Goal: Submit feedback/report problem

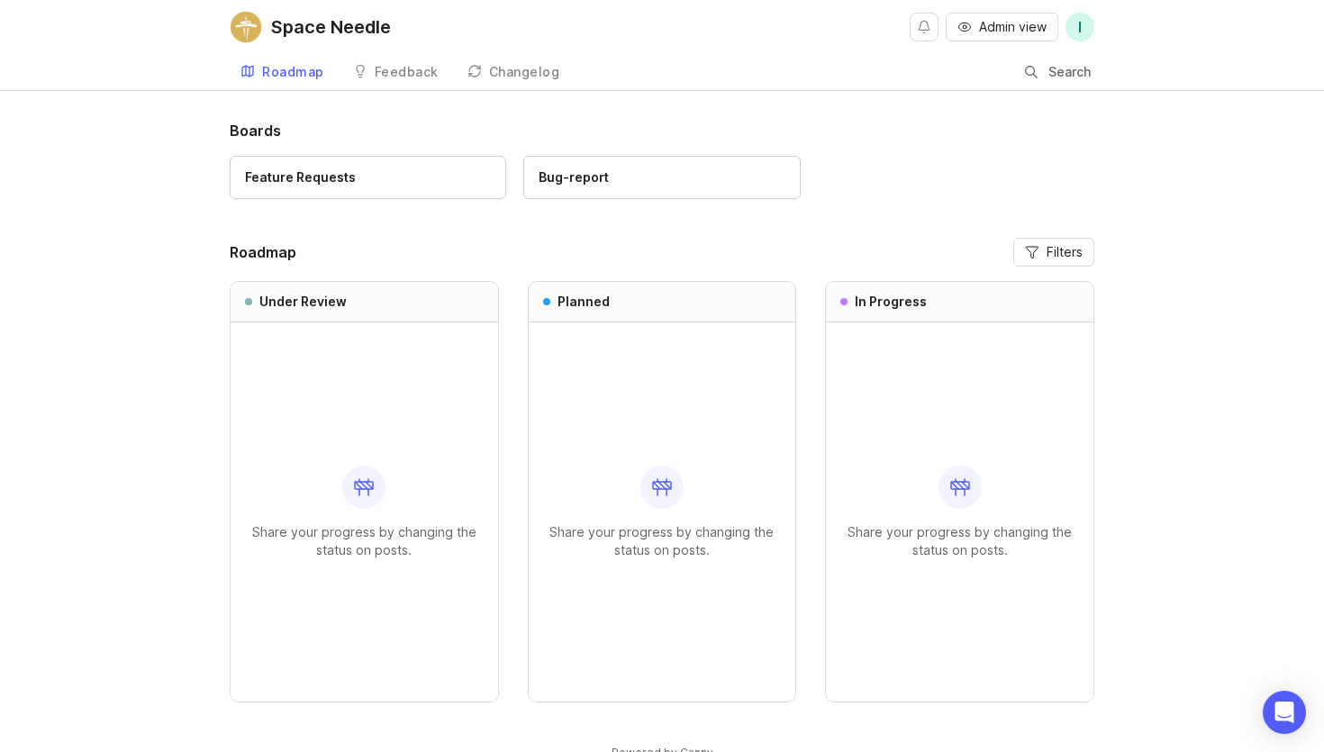
click at [579, 176] on div "Bug-report" at bounding box center [574, 177] width 70 height 20
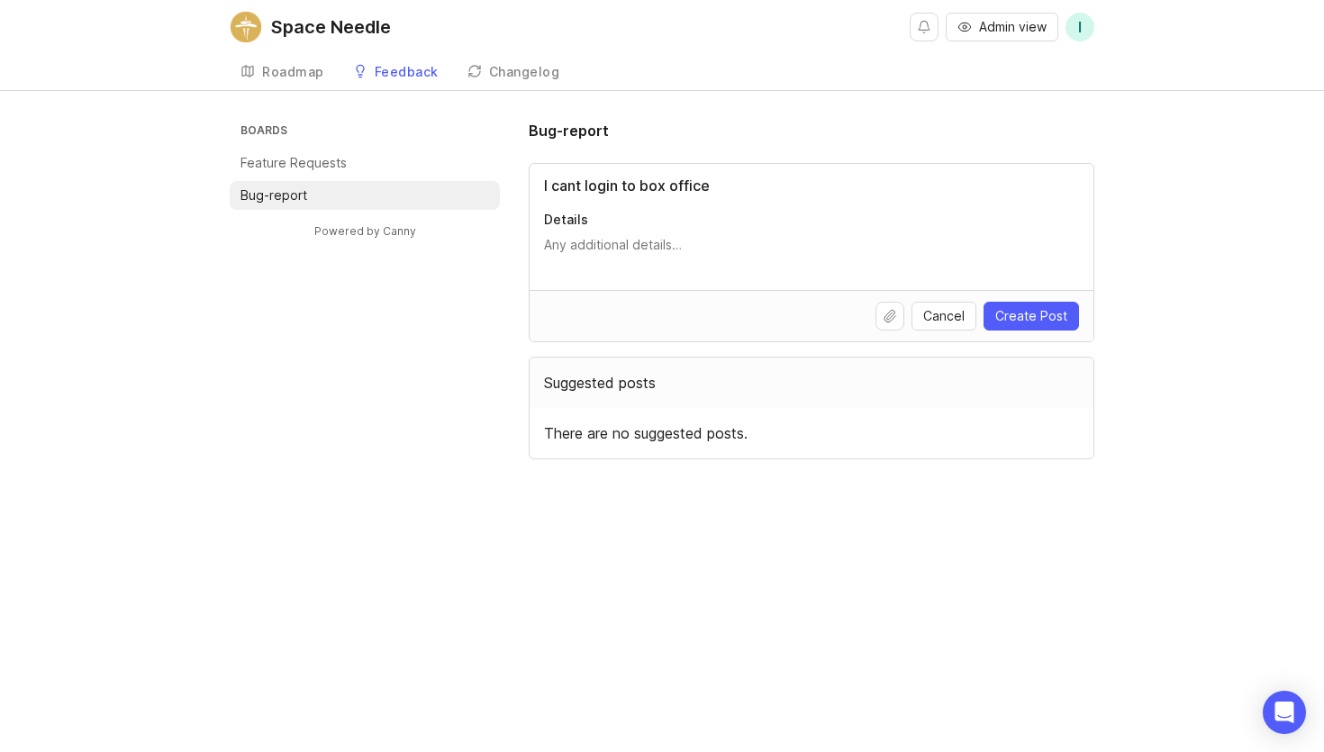
type input "I cant login to box office"
type textarea "Blah"
click at [998, 316] on span "Create Post" at bounding box center [1031, 316] width 72 height 18
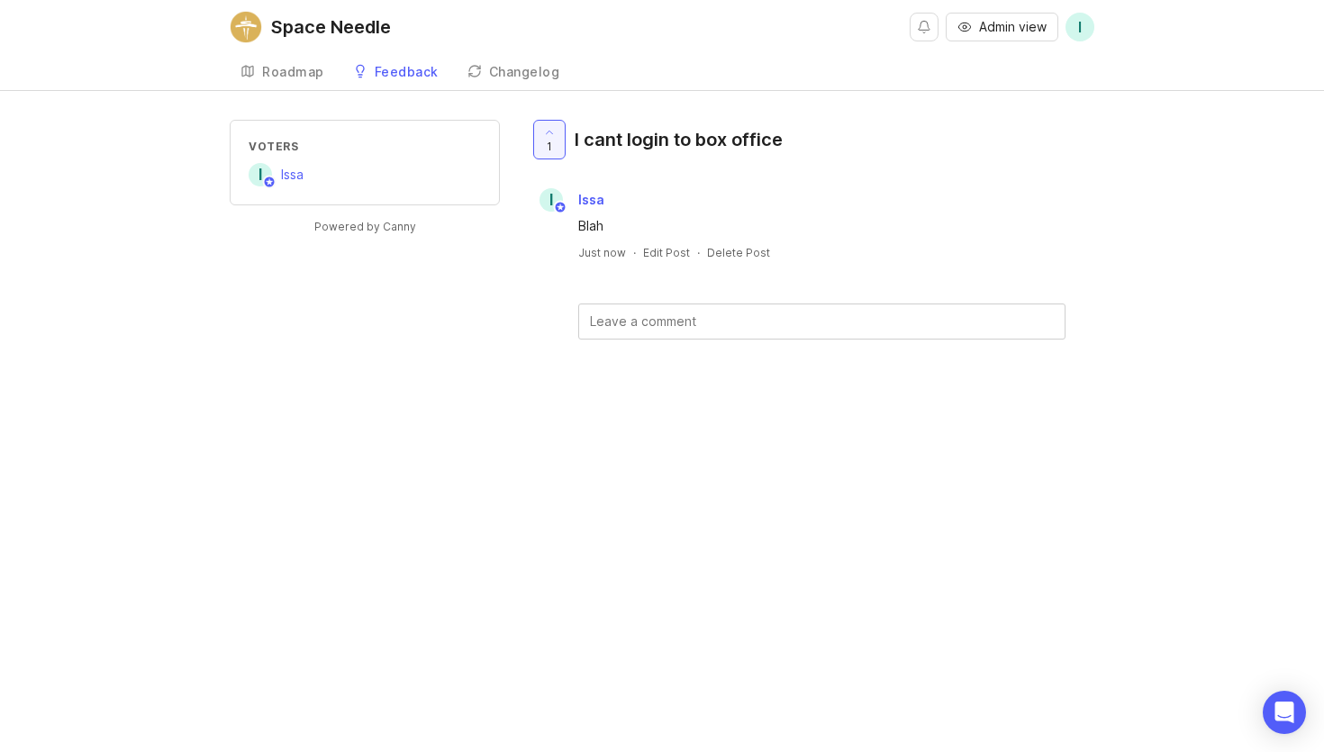
click at [283, 66] on div "Roadmap" at bounding box center [293, 72] width 62 height 13
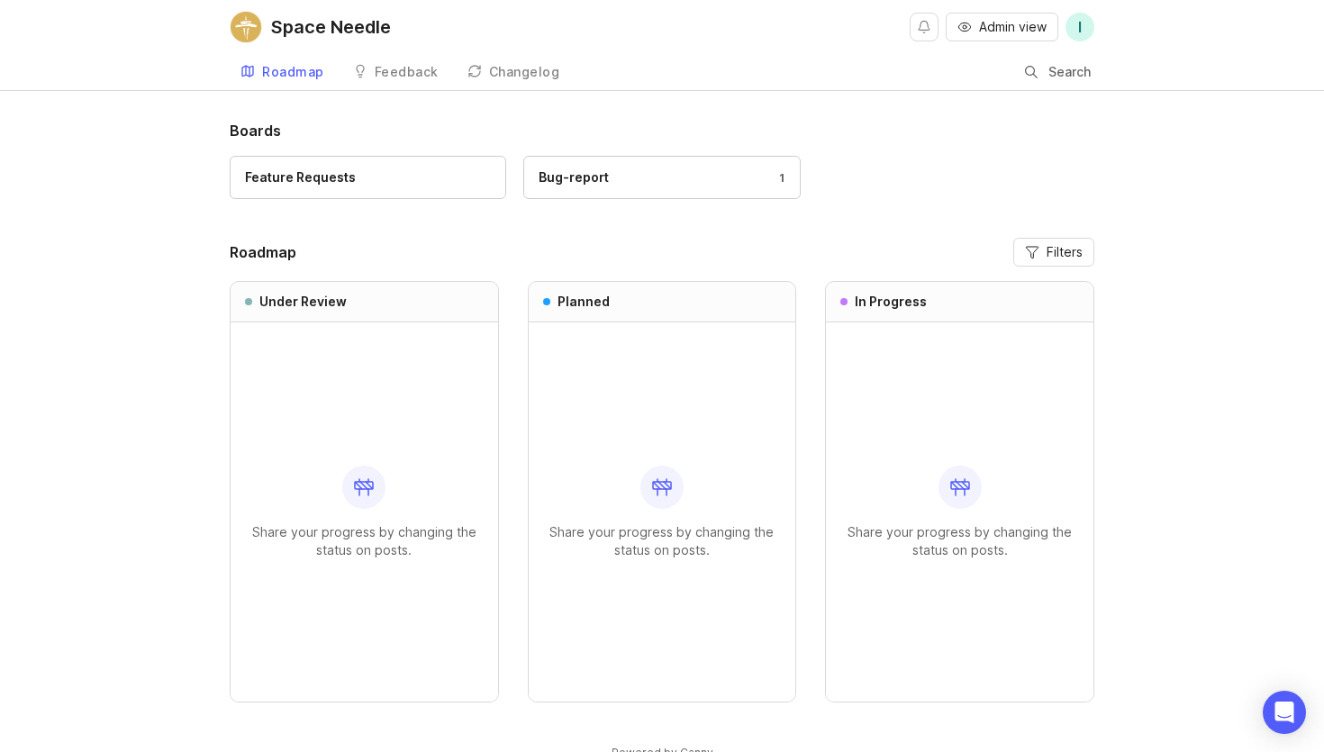
click at [377, 70] on div "Feedback" at bounding box center [407, 72] width 64 height 13
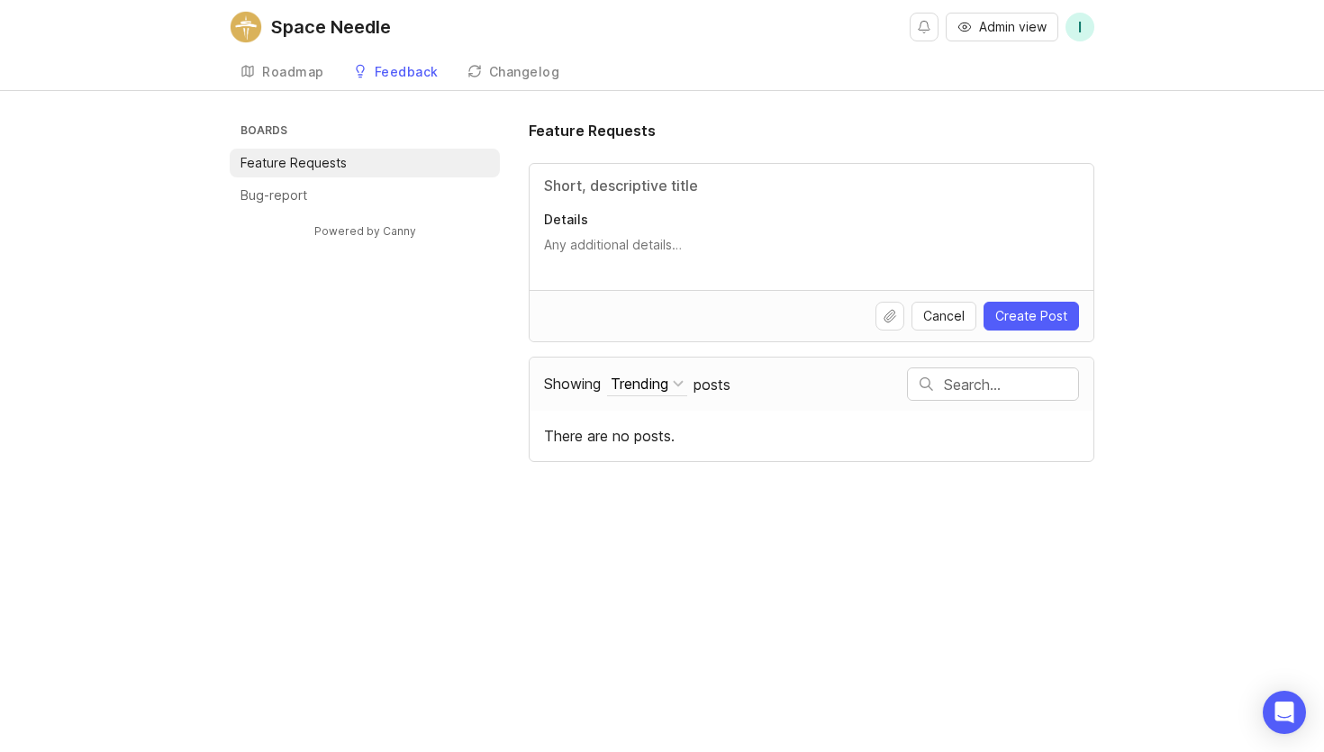
click at [314, 76] on div "Roadmap" at bounding box center [293, 72] width 62 height 13
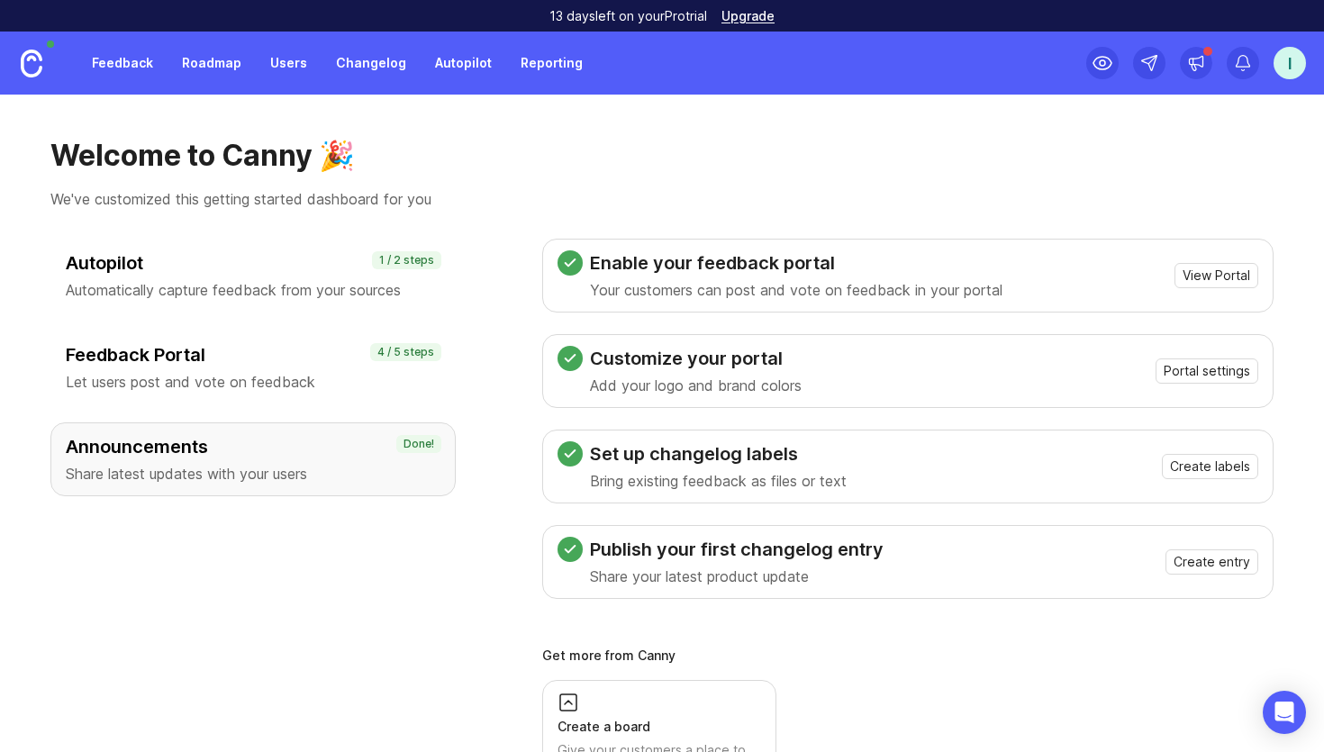
click at [135, 75] on link "Feedback" at bounding box center [122, 63] width 83 height 32
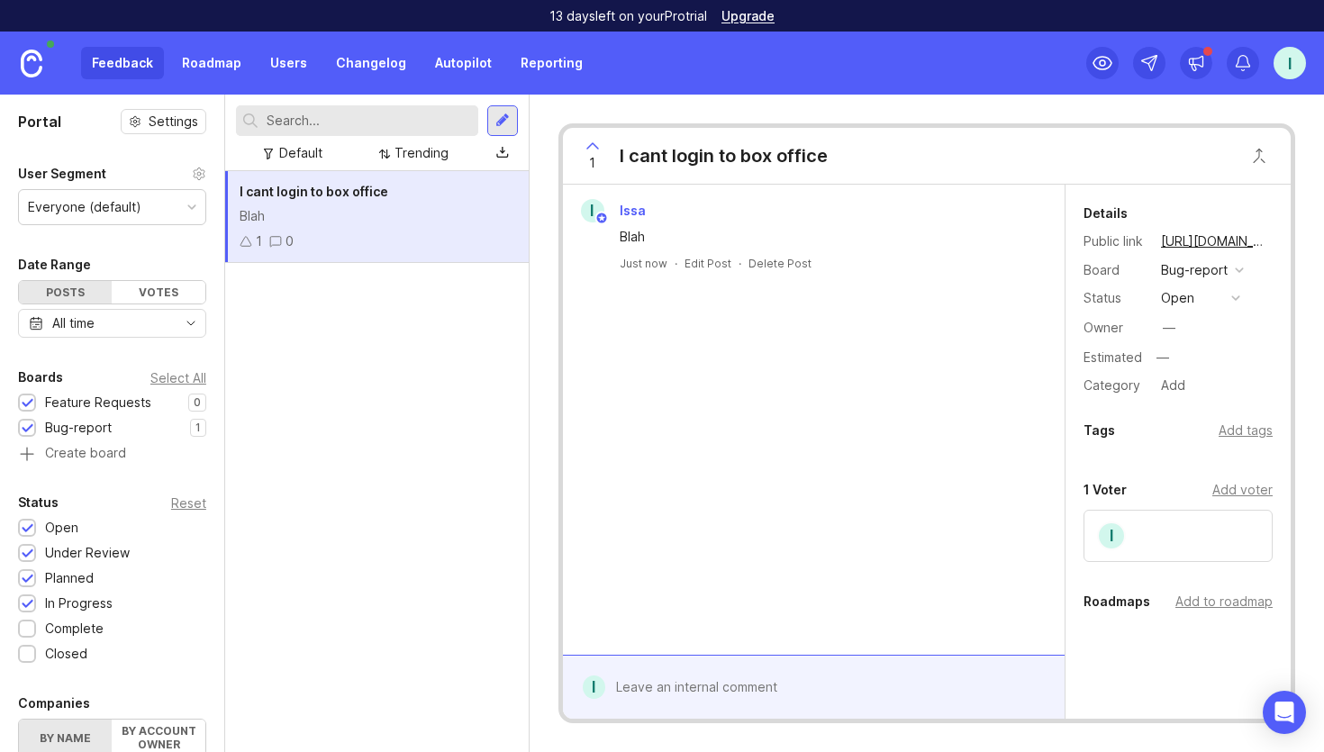
click at [277, 221] on div "Blah" at bounding box center [377, 216] width 275 height 20
click at [1167, 330] on div "—" at bounding box center [1169, 328] width 13 height 20
click at [1197, 297] on button "open" at bounding box center [1200, 297] width 90 height 23
click at [1193, 375] on review "under review" at bounding box center [1200, 363] width 90 height 33
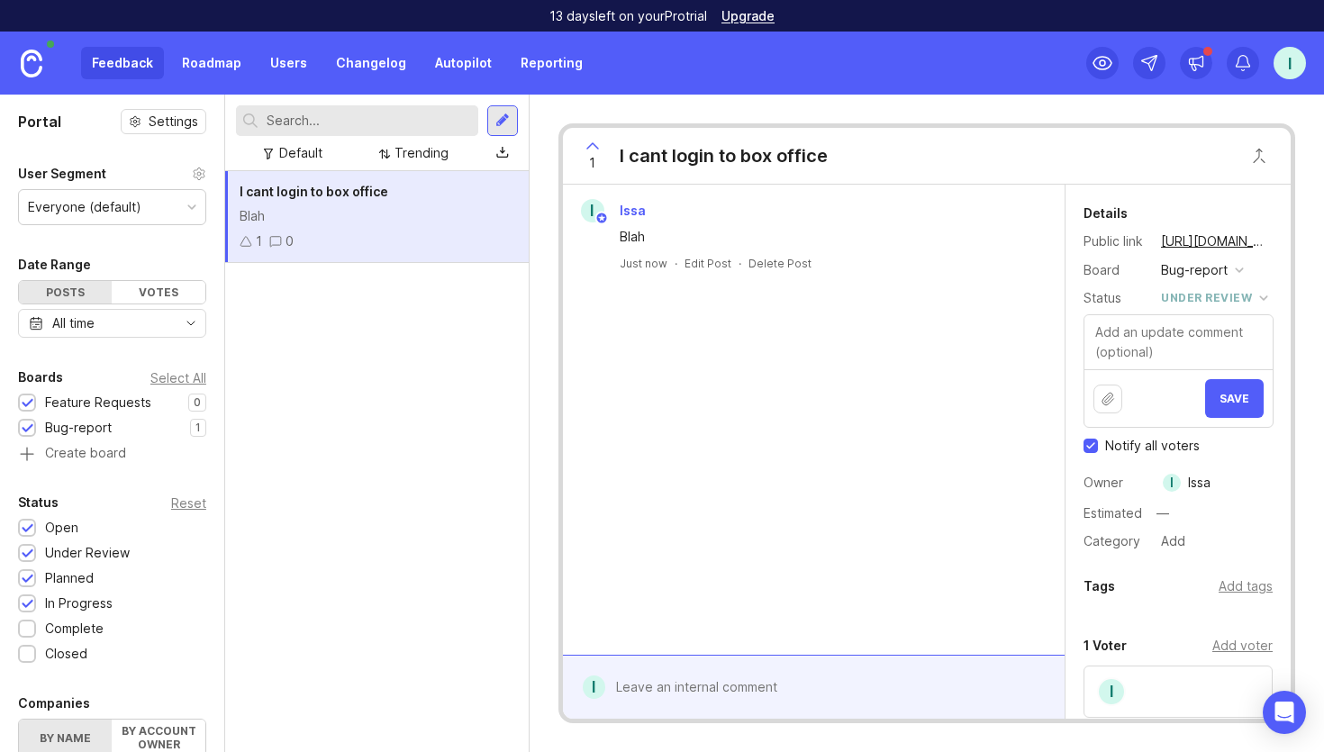
click at [1240, 415] on button "Save" at bounding box center [1234, 398] width 59 height 39
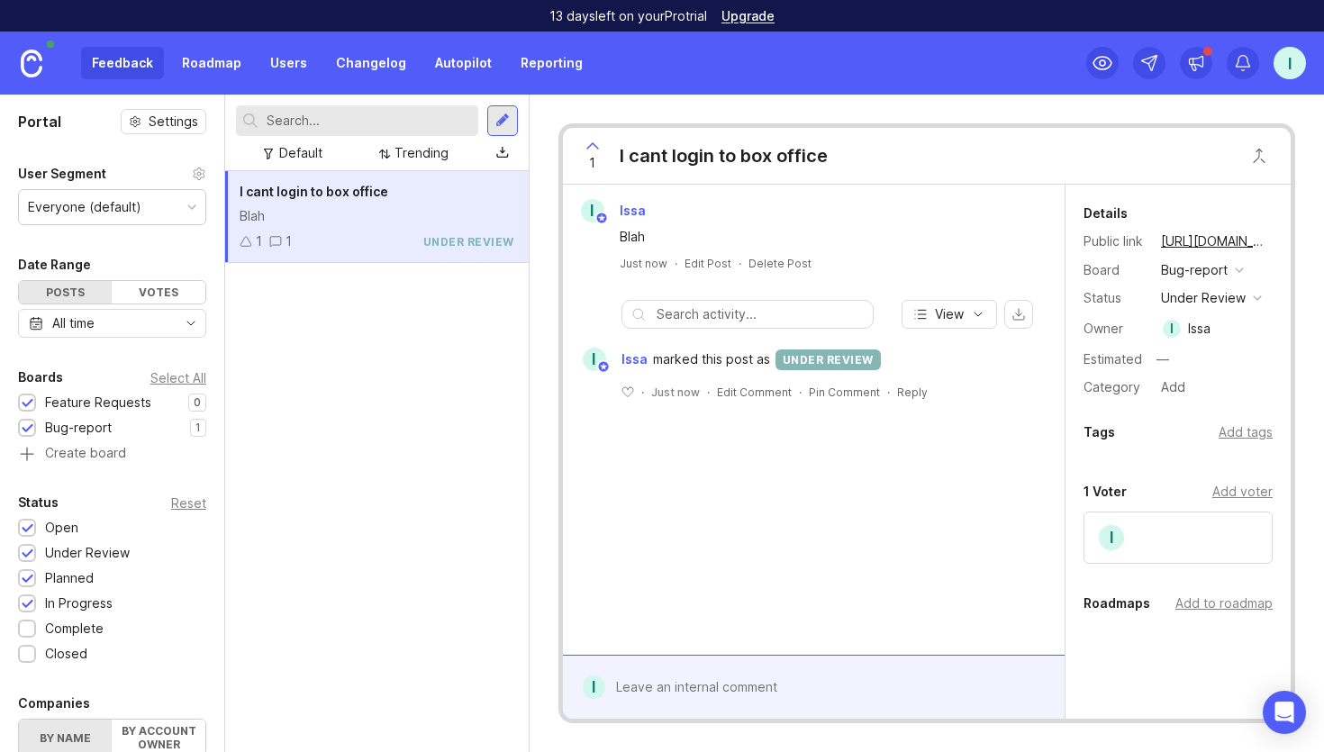
click at [1195, 296] on div "under review" at bounding box center [1203, 298] width 85 height 20
click at [1181, 434] on div "in progress" at bounding box center [1204, 429] width 81 height 15
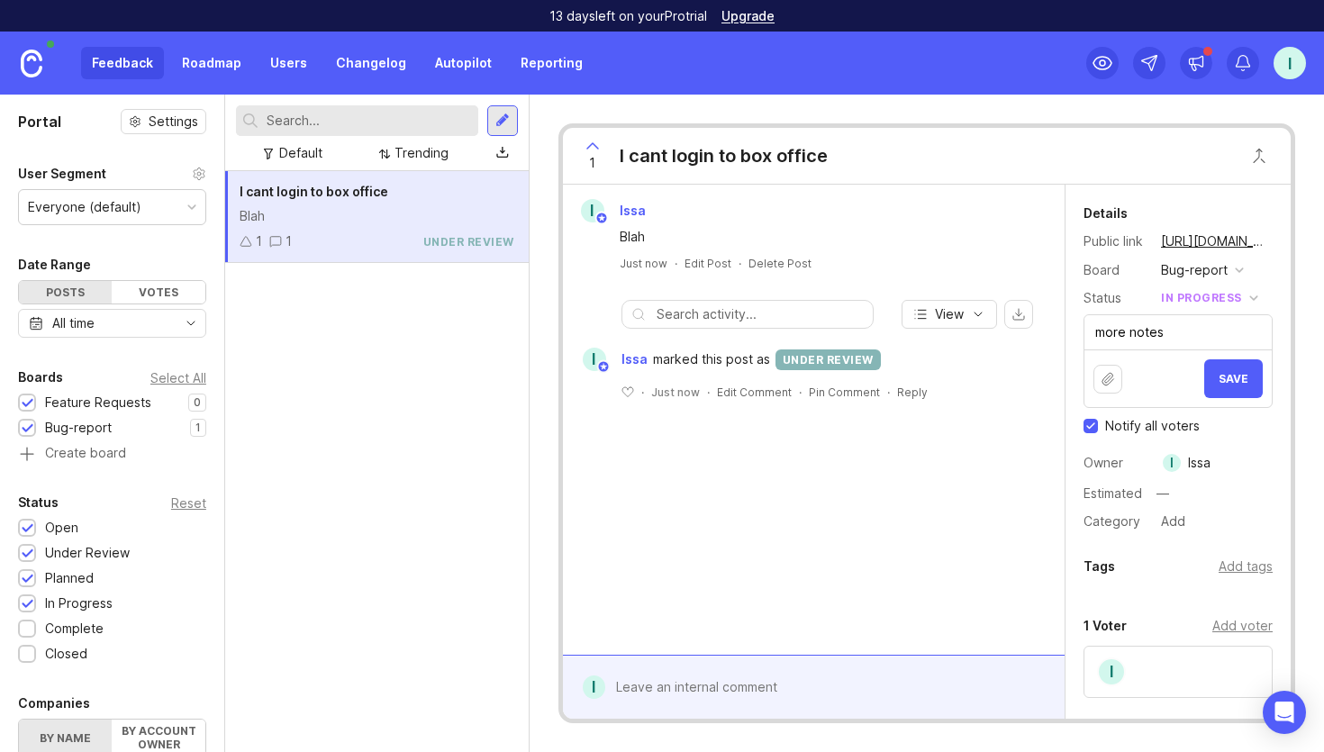
type textarea "more notes"
click at [1230, 375] on span "Save" at bounding box center [1233, 379] width 30 height 14
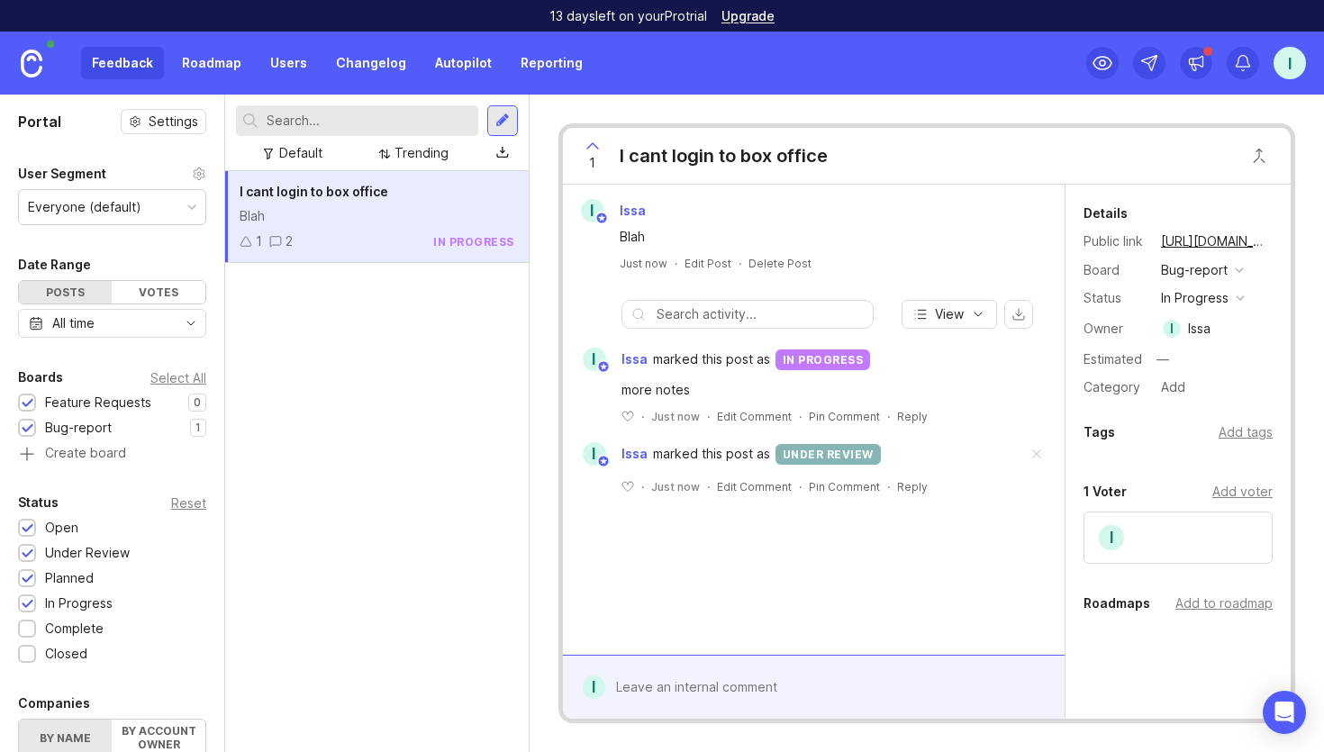
click at [193, 75] on link "Roadmap" at bounding box center [211, 63] width 81 height 32
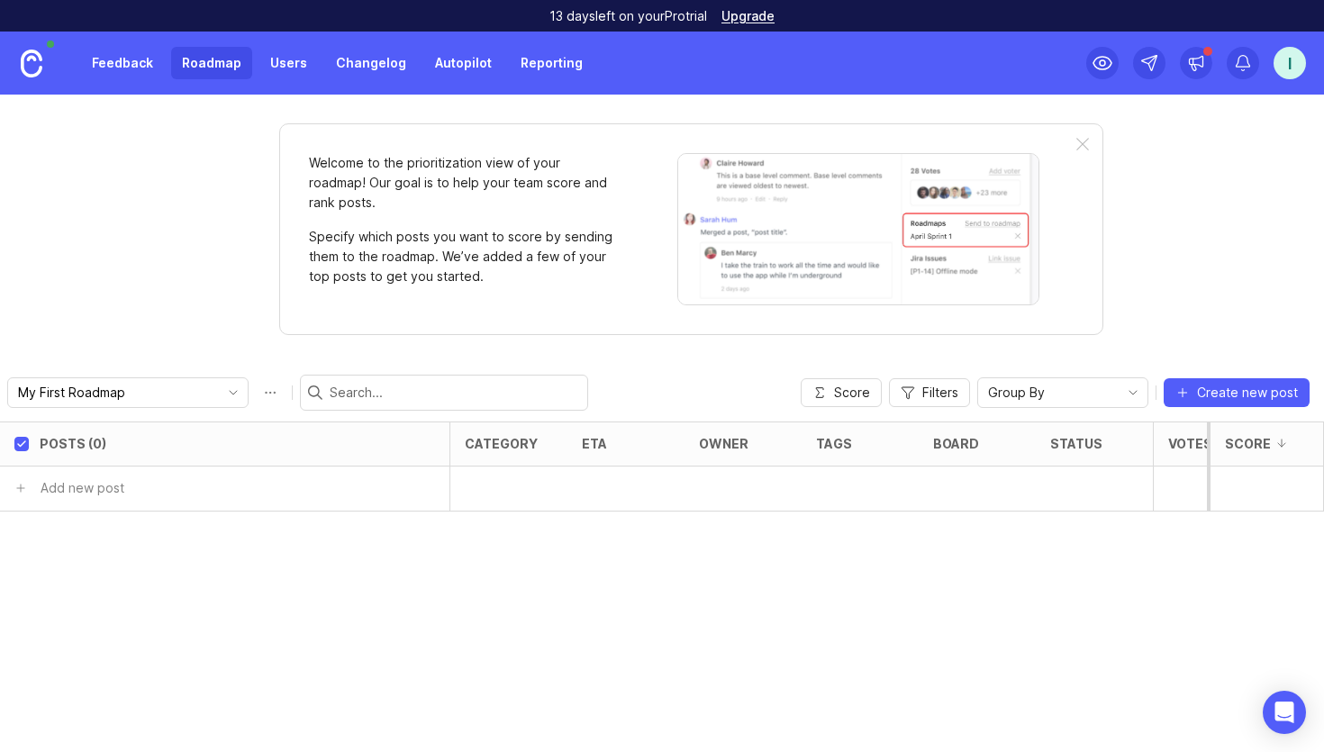
click at [148, 61] on link "Feedback" at bounding box center [122, 63] width 83 height 32
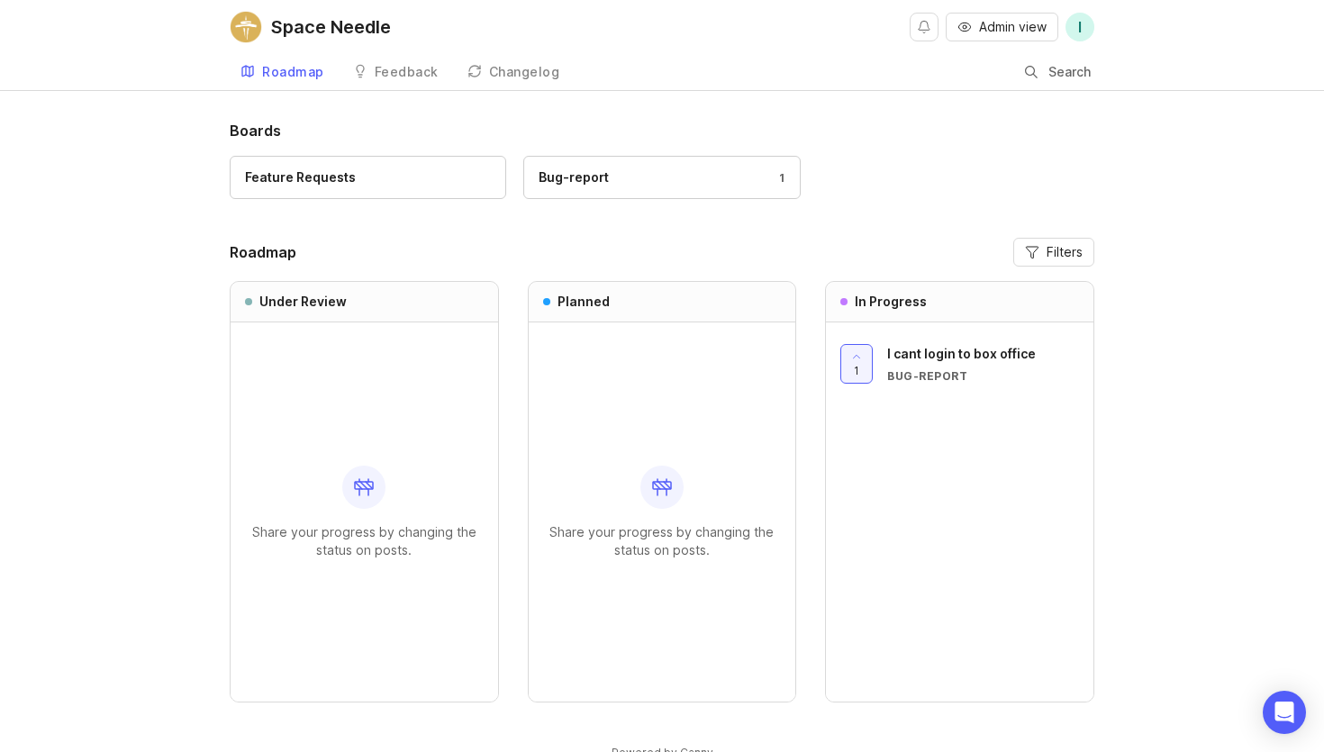
click at [286, 166] on link "Feature Requests" at bounding box center [368, 177] width 276 height 43
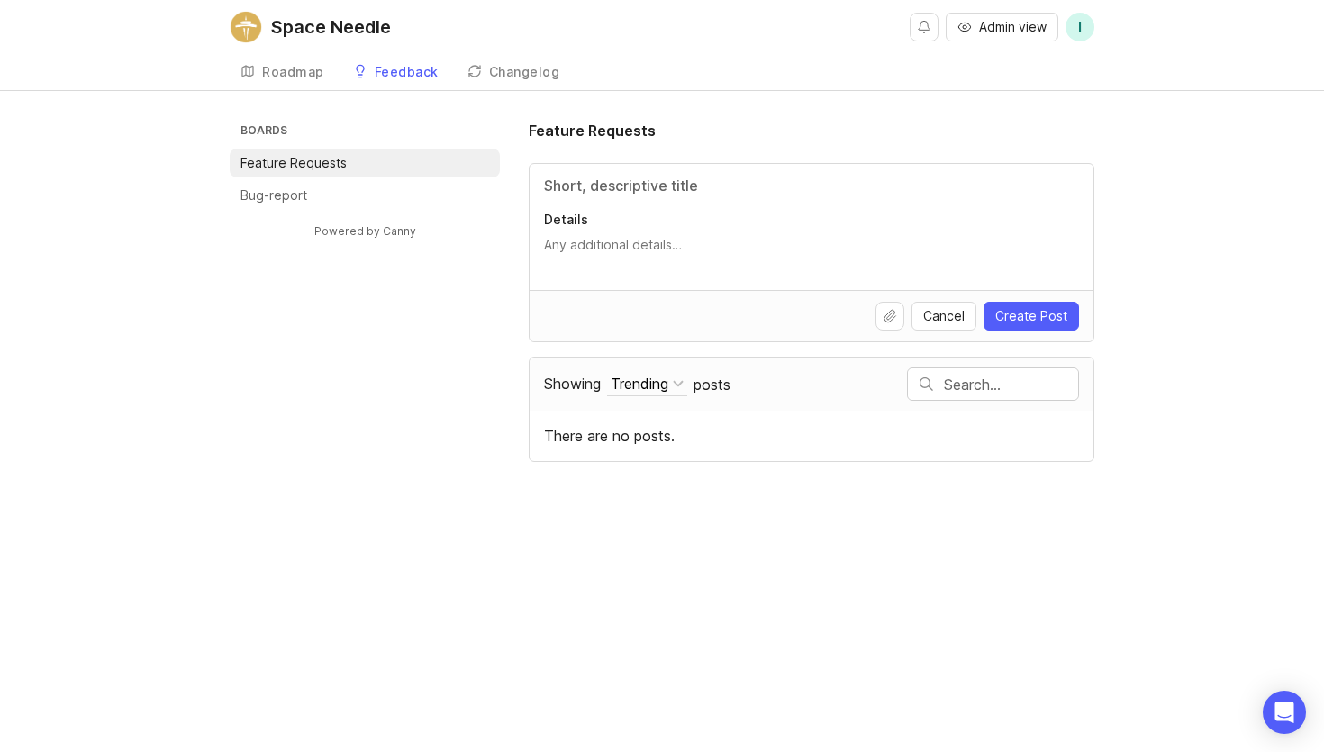
click at [292, 56] on link "Roadmap" at bounding box center [282, 72] width 105 height 37
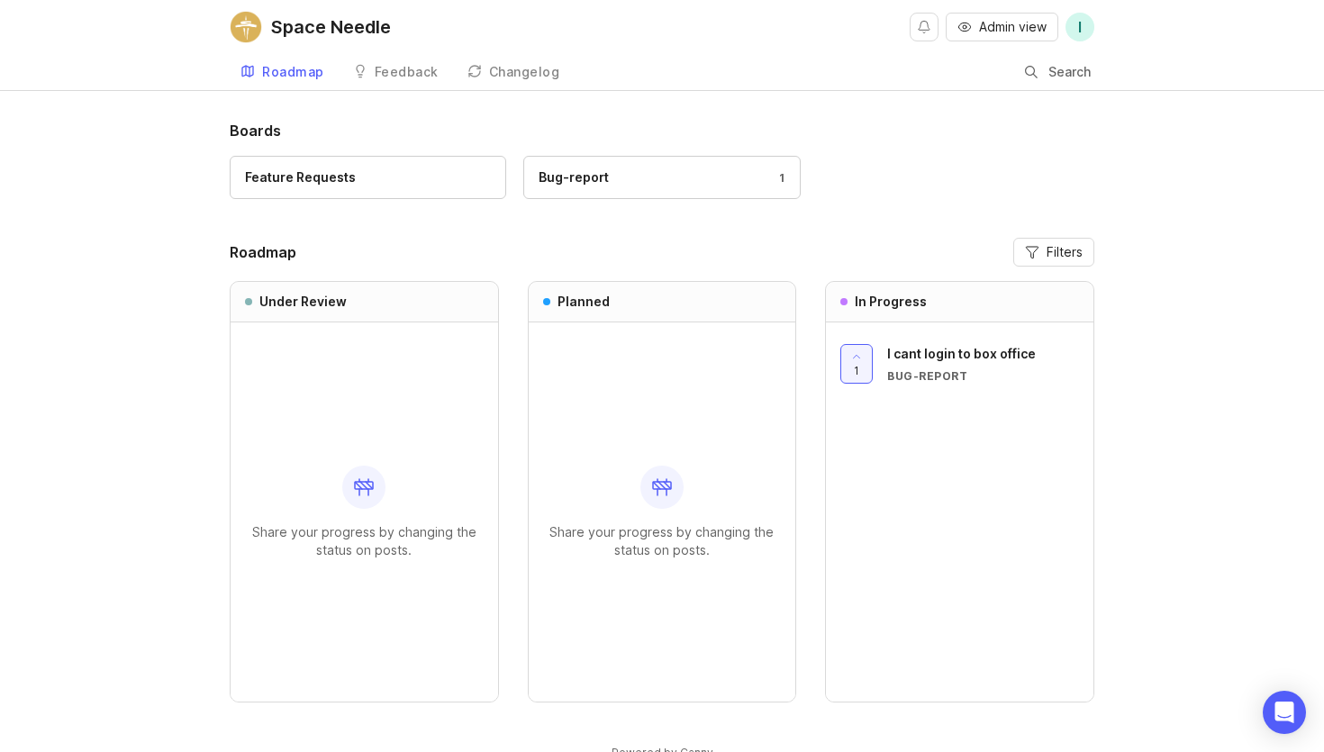
click at [557, 157] on link "Bug-report 1" at bounding box center [661, 177] width 276 height 43
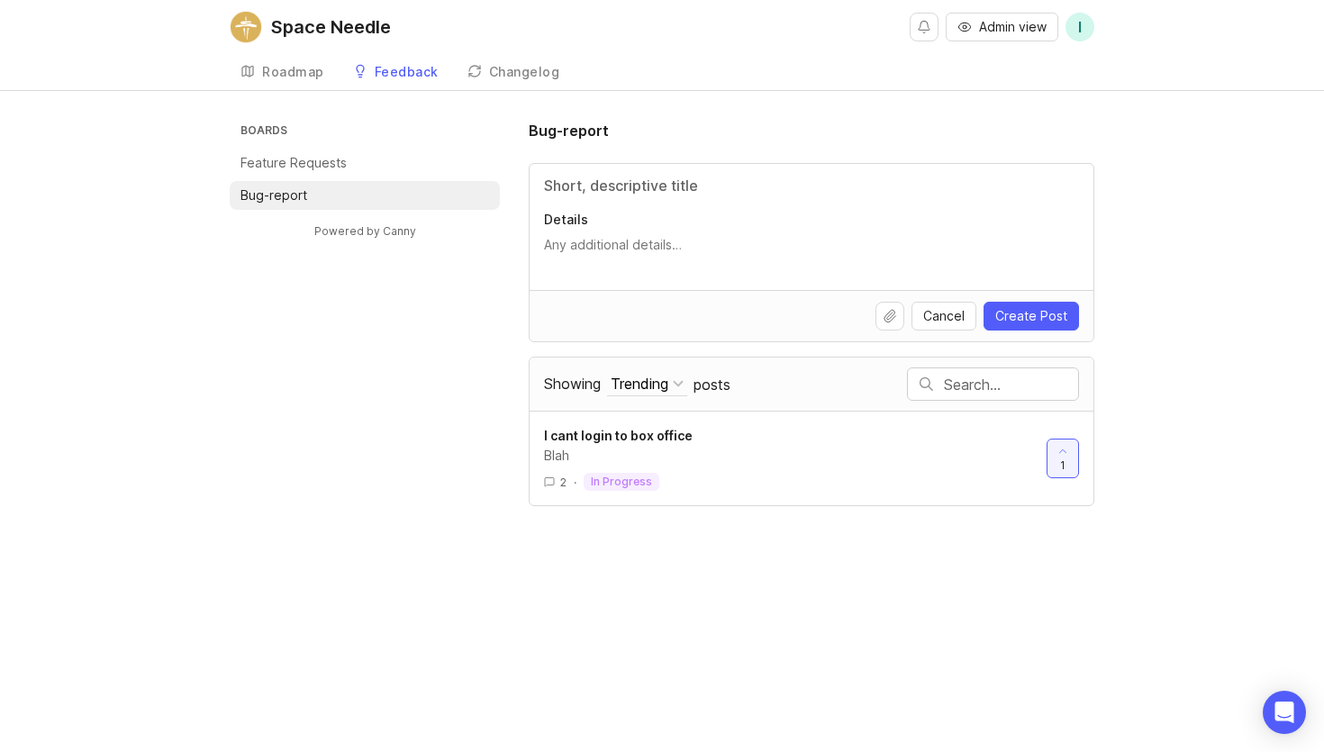
click at [275, 85] on link "Roadmap" at bounding box center [282, 72] width 105 height 37
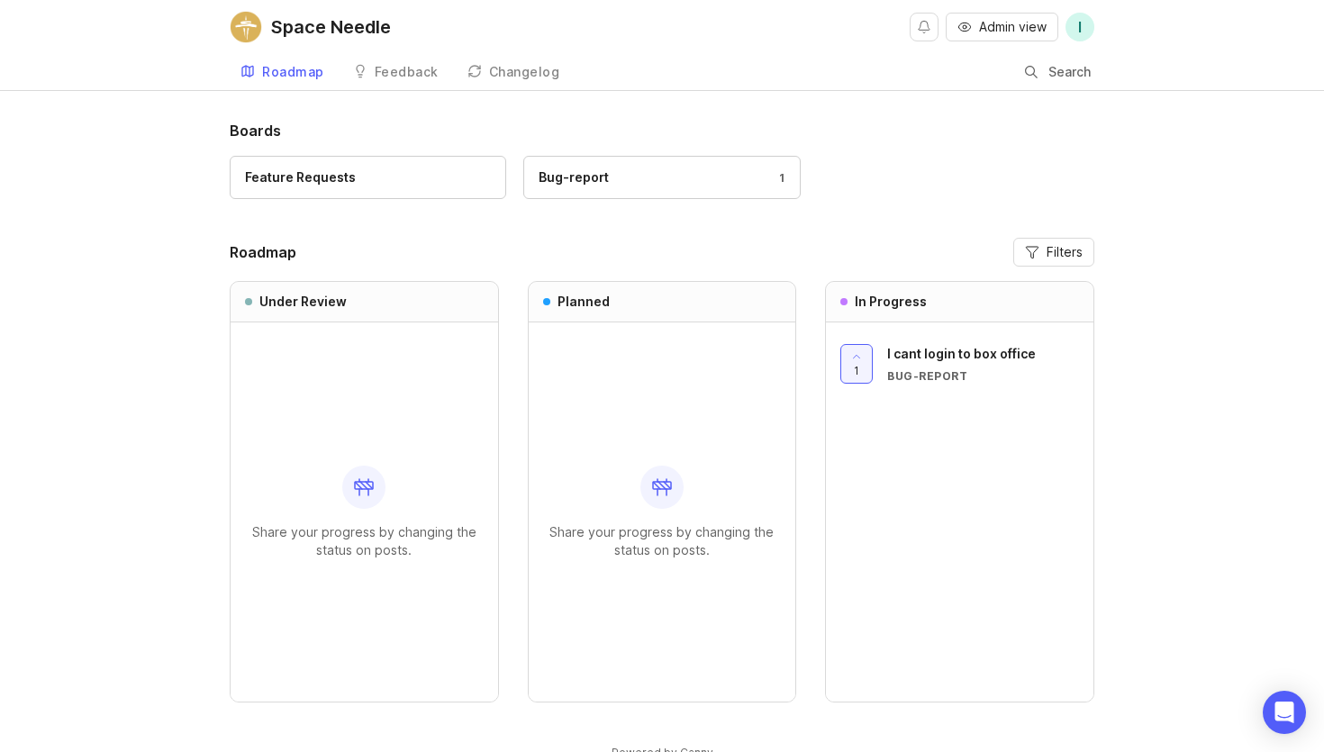
click at [522, 80] on link "Changelog" at bounding box center [514, 72] width 114 height 37
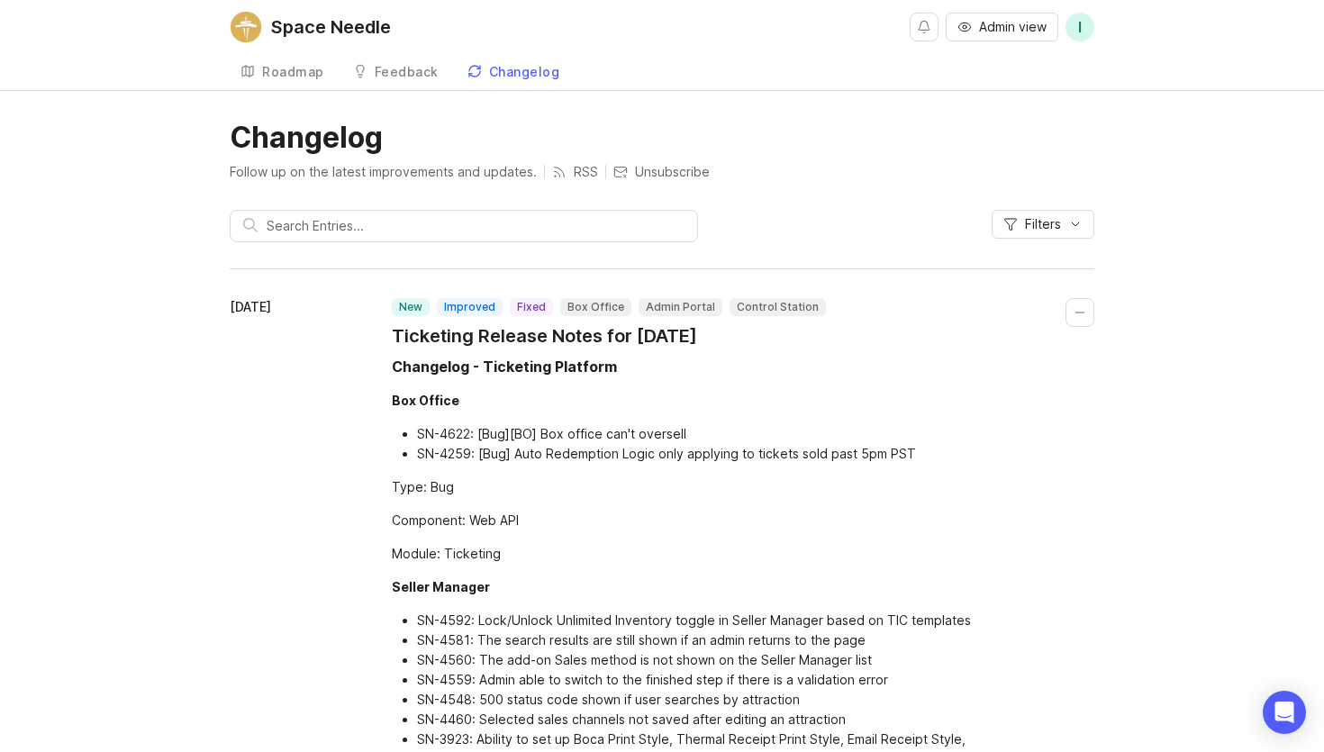
click at [444, 64] on link "Feedback" at bounding box center [395, 72] width 107 height 37
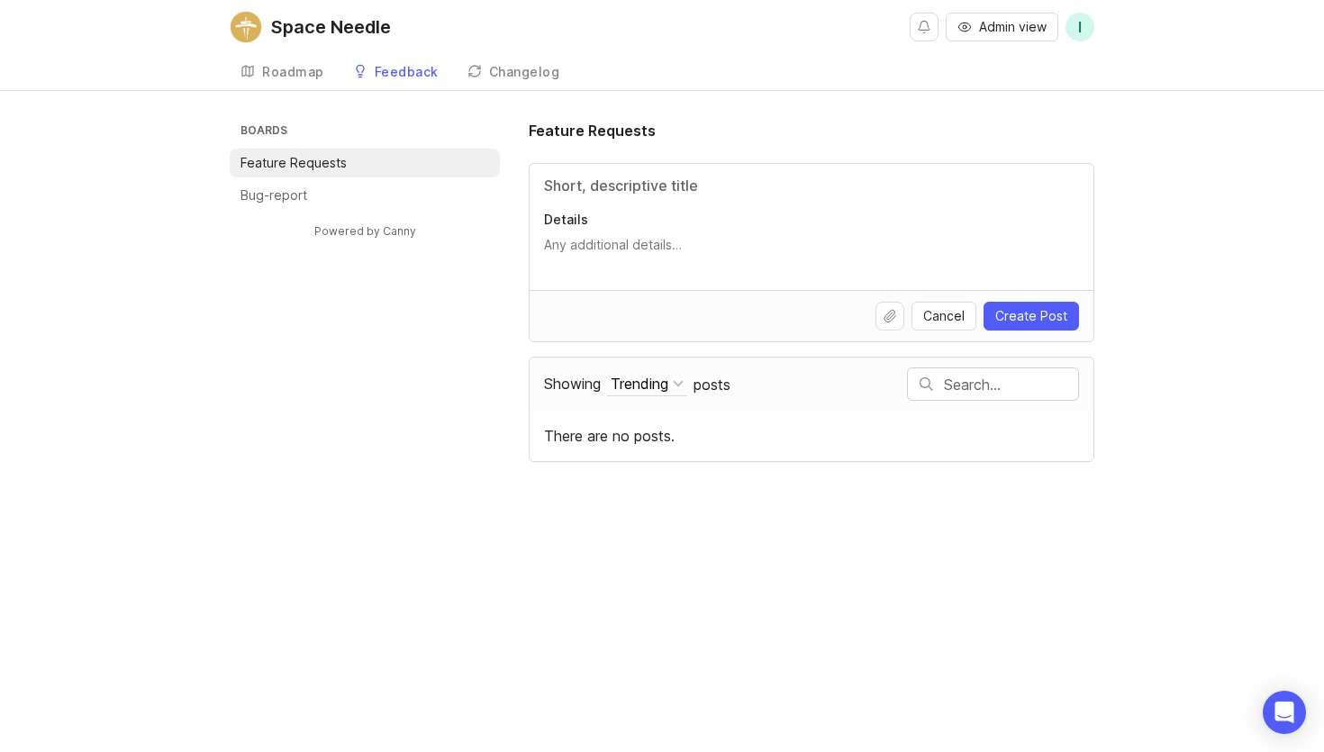
click at [297, 60] on link "Roadmap" at bounding box center [282, 72] width 105 height 37
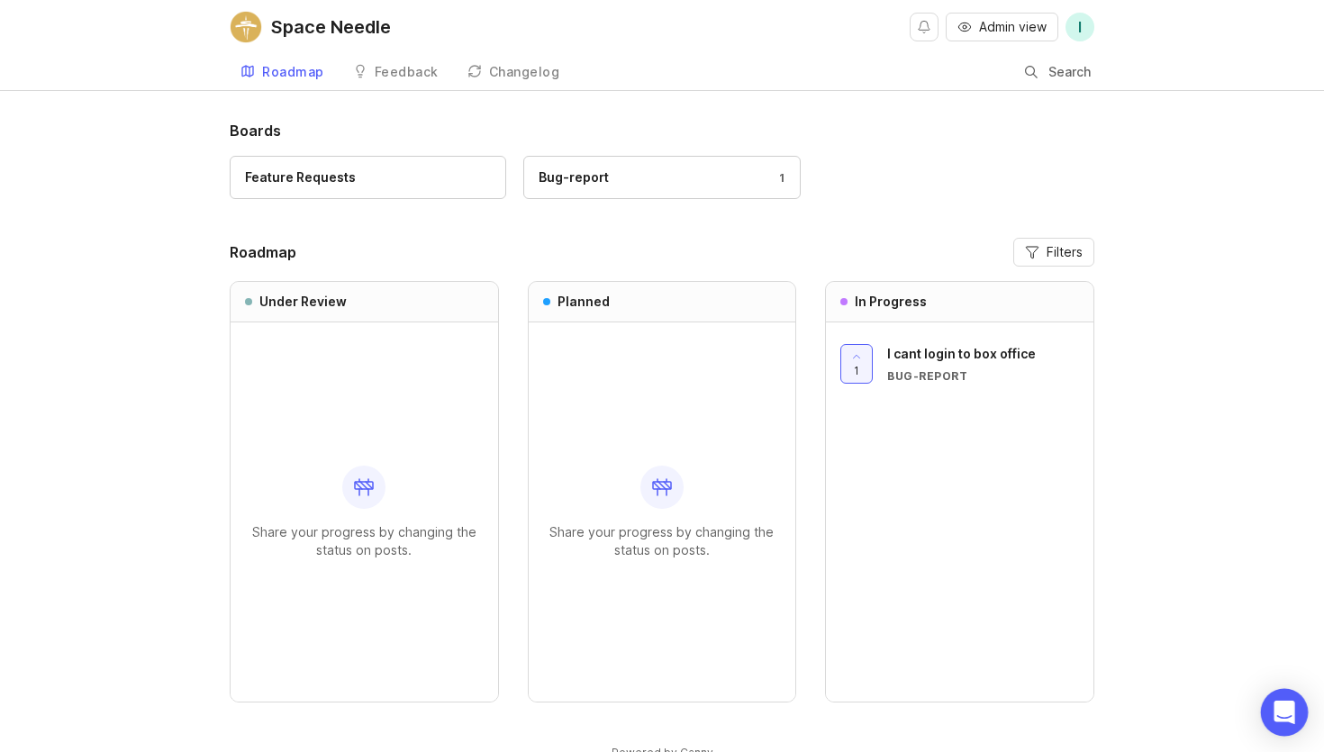
click at [1276, 700] on div "Open Intercom Messenger" at bounding box center [1285, 713] width 48 height 48
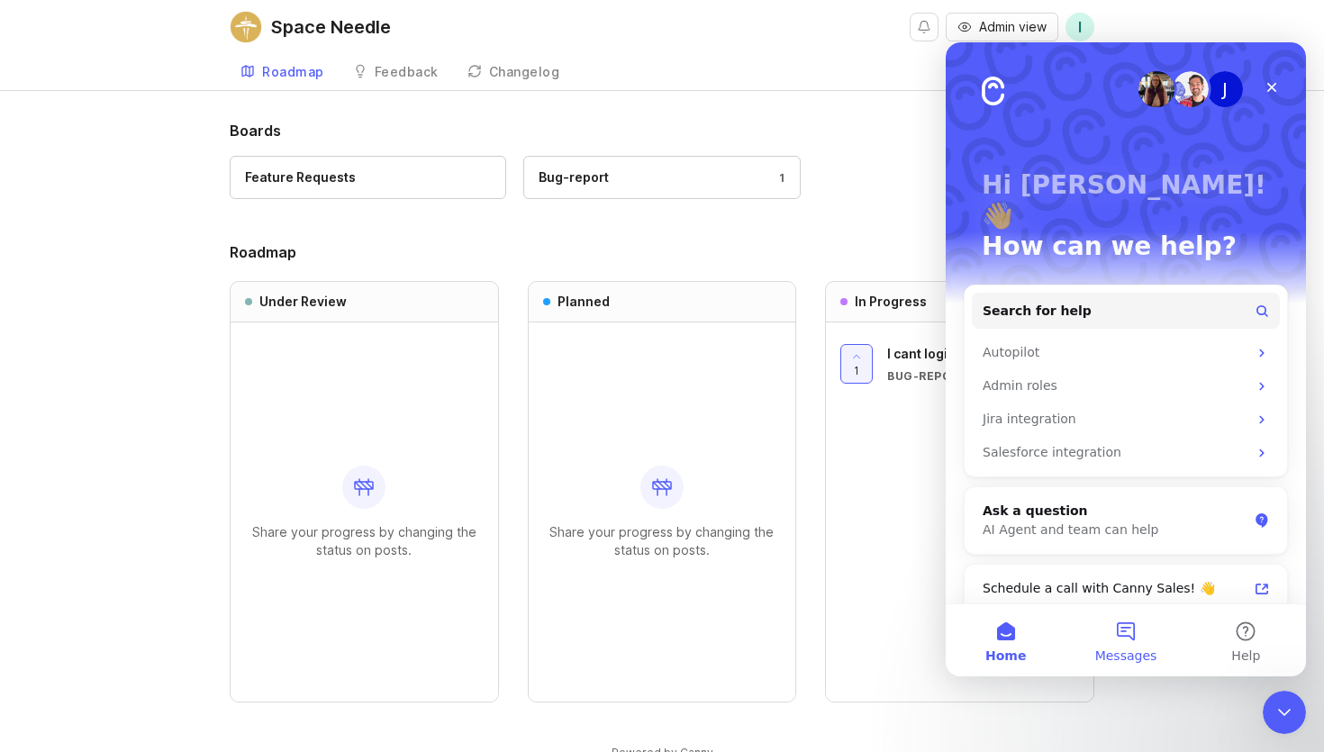
click at [1120, 642] on button "Messages" at bounding box center [1125, 640] width 120 height 72
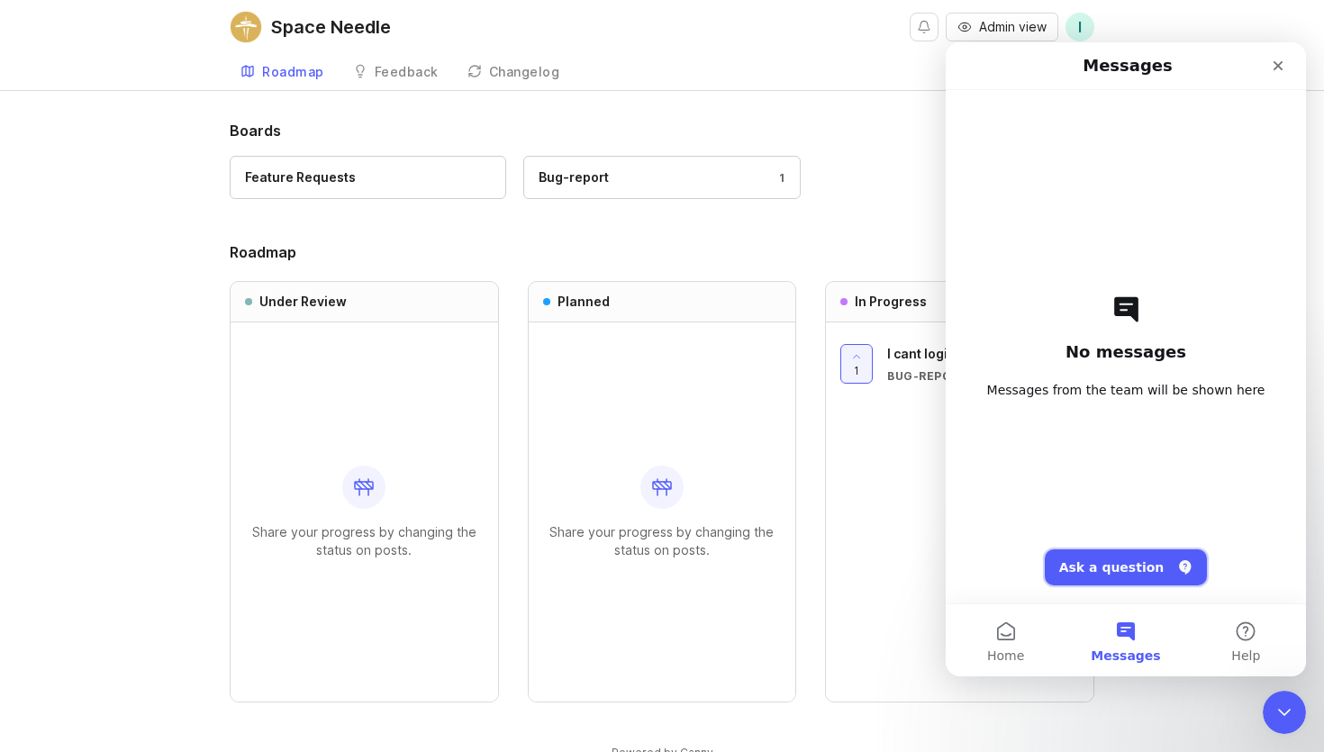
click at [1125, 578] on button "Ask a question" at bounding box center [1126, 567] width 163 height 36
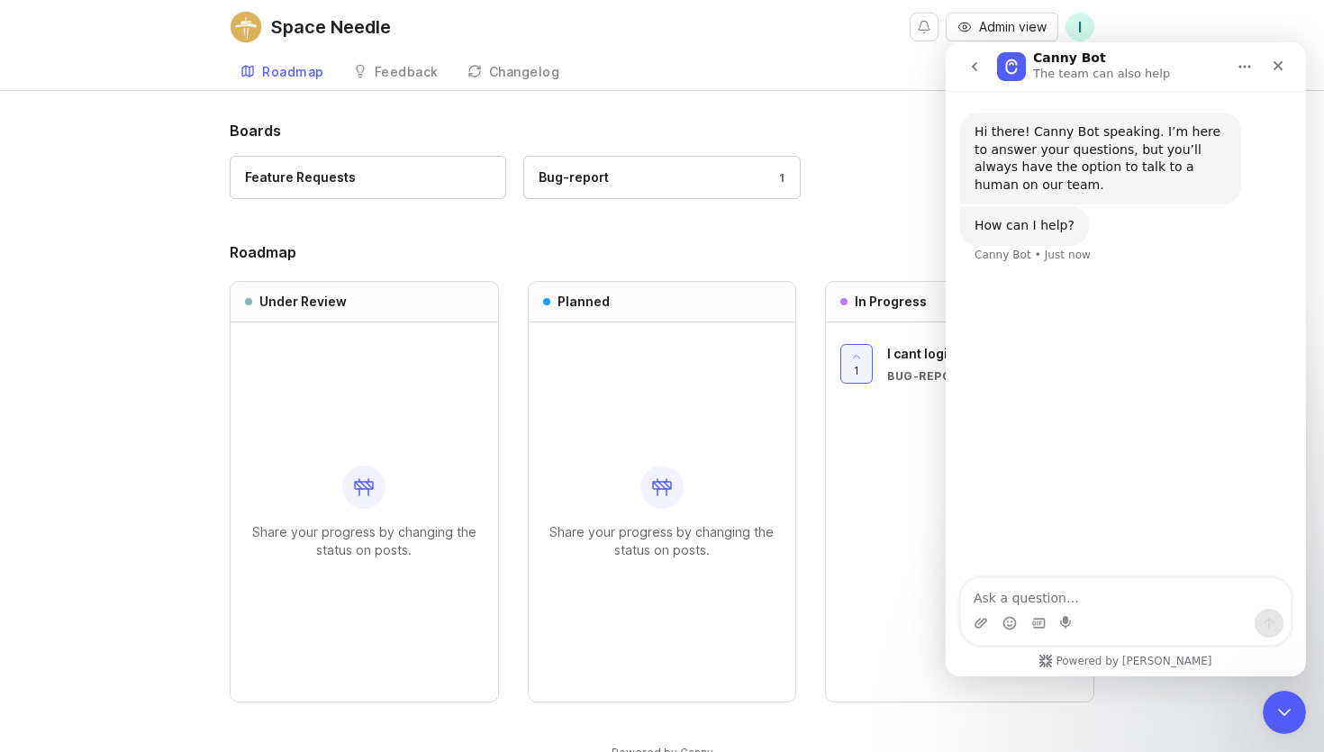
click at [976, 61] on icon "go back" at bounding box center [974, 66] width 14 height 14
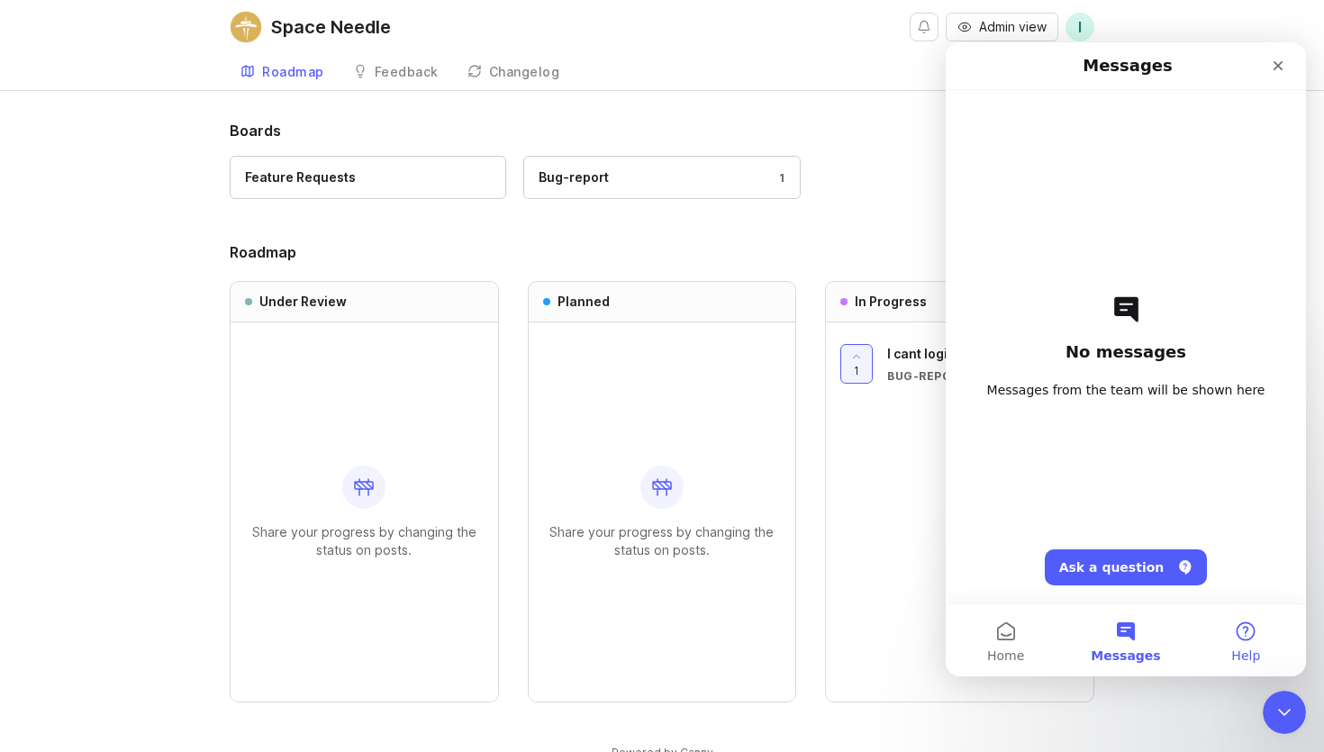
click at [1255, 638] on button "Help" at bounding box center [1246, 640] width 120 height 72
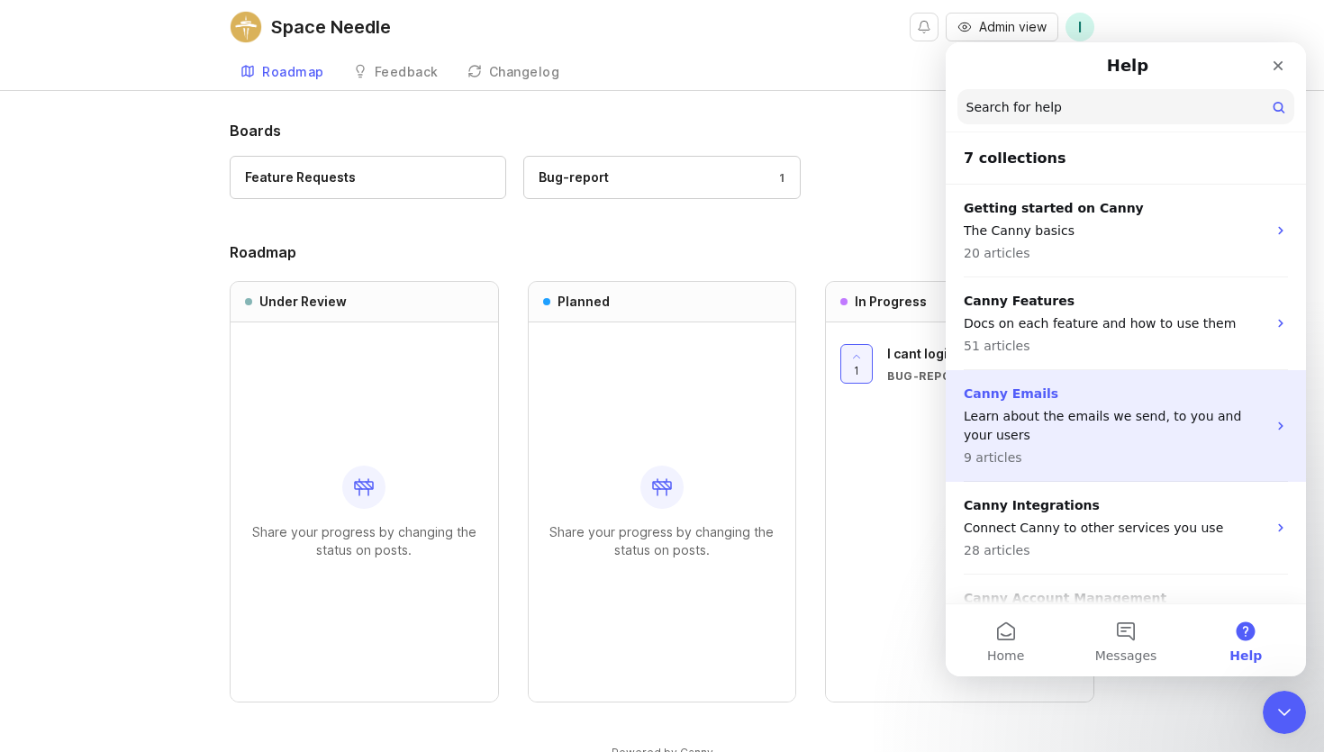
scroll to position [191, 0]
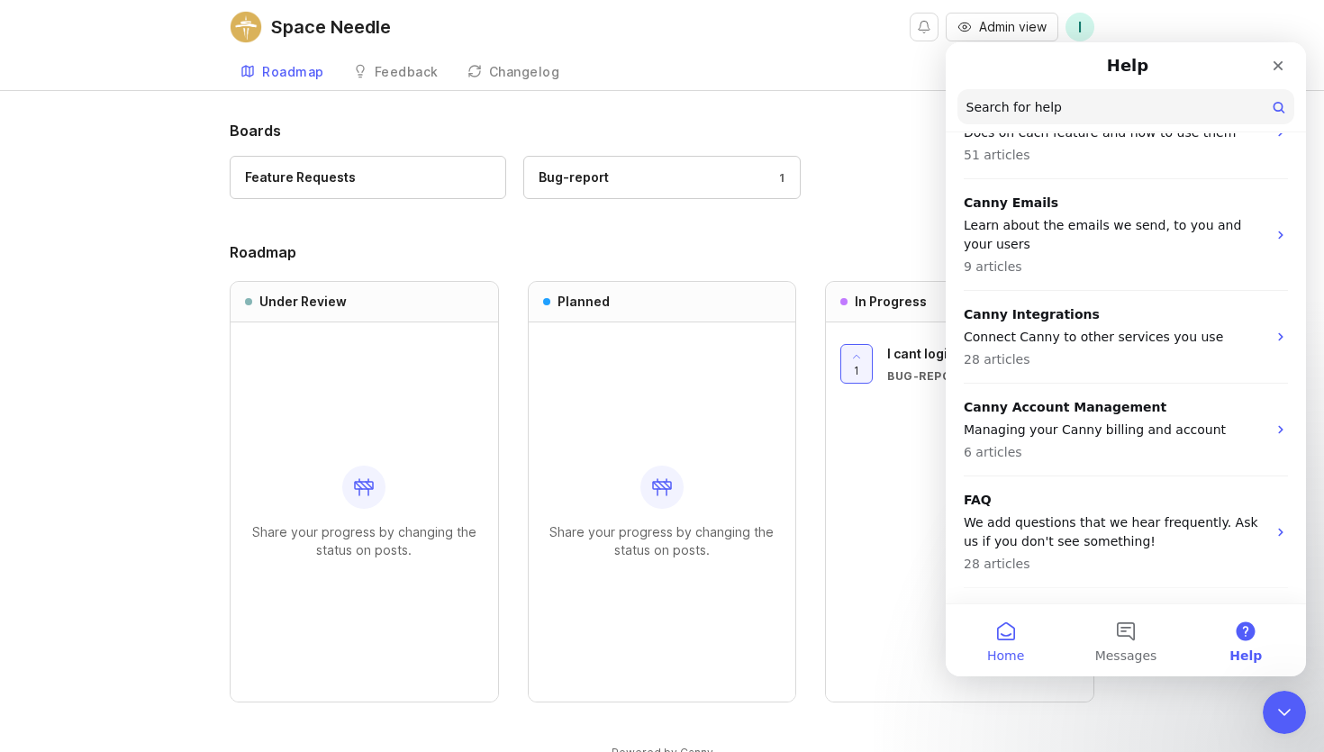
click at [1014, 641] on button "Home" at bounding box center [1006, 640] width 120 height 72
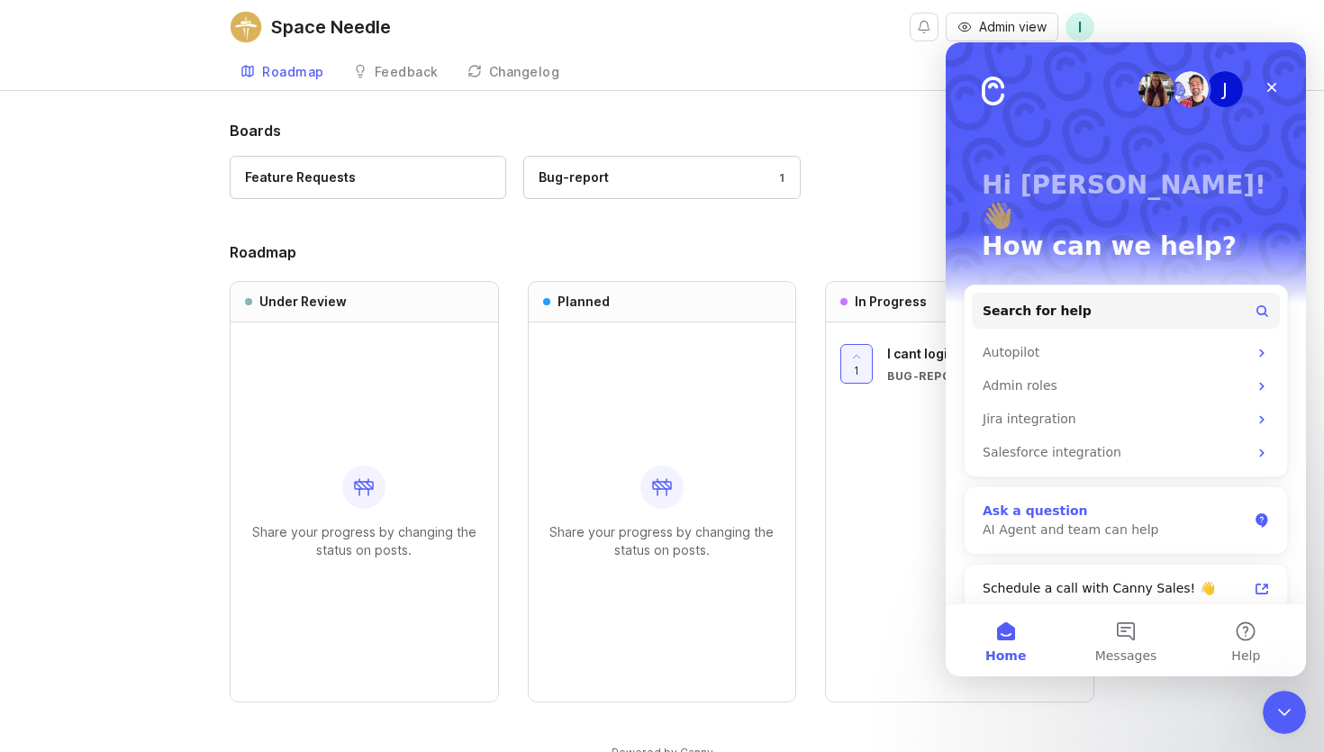
scroll to position [169, 0]
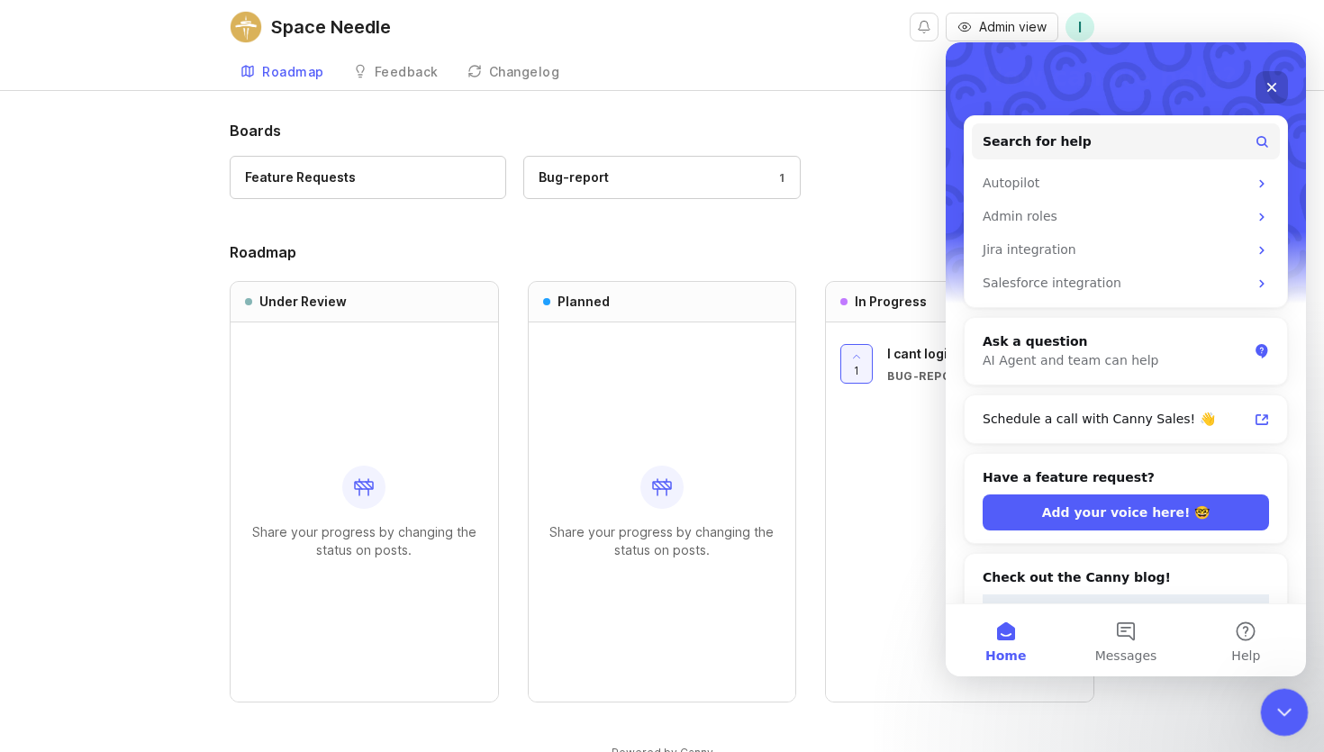
click at [1281, 710] on icon "Close Intercom Messenger" at bounding box center [1282, 710] width 22 height 22
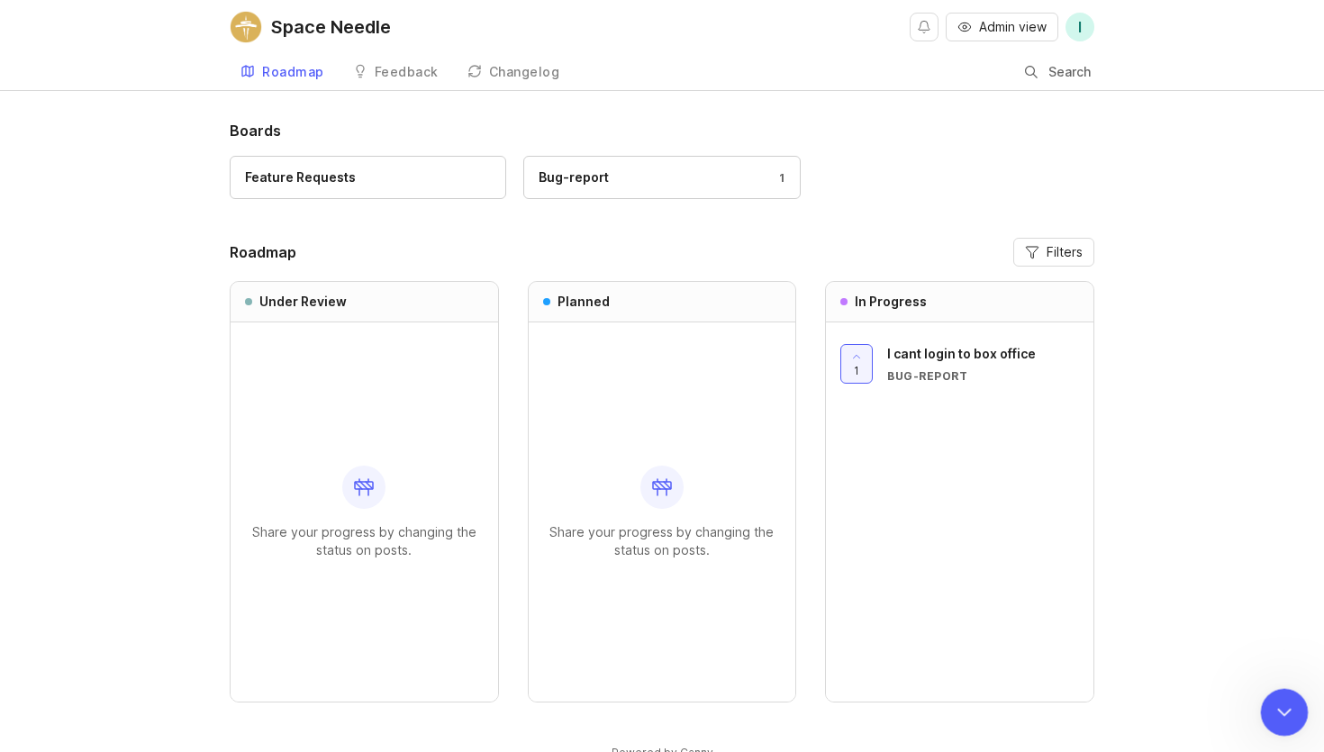
scroll to position [0, 0]
